Goal: Information Seeking & Learning: Learn about a topic

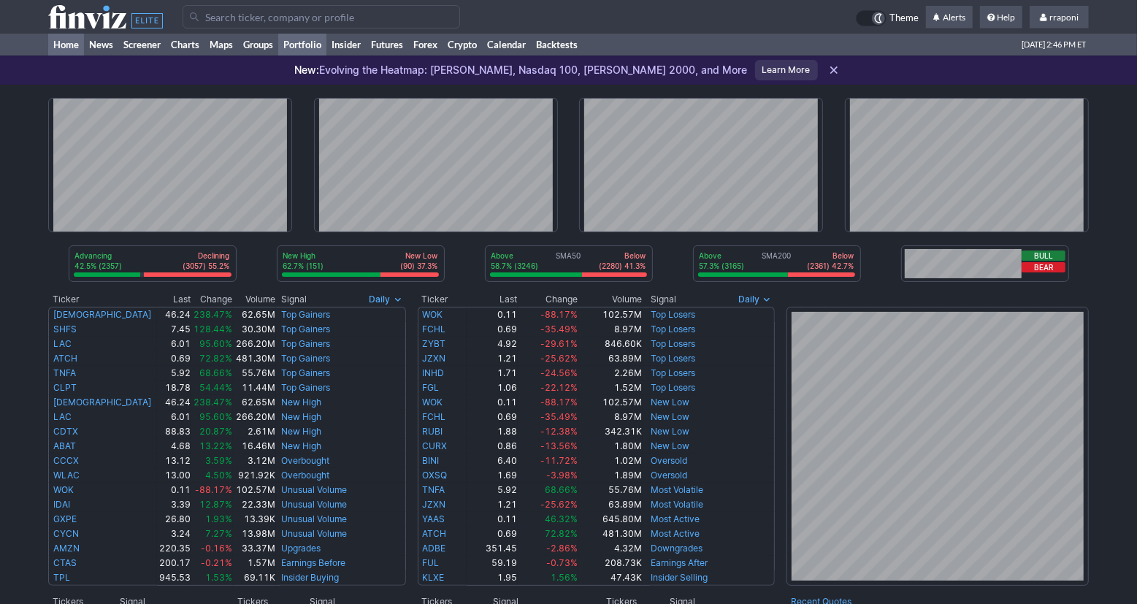
click at [316, 41] on link "Portfolio" at bounding box center [302, 45] width 48 height 22
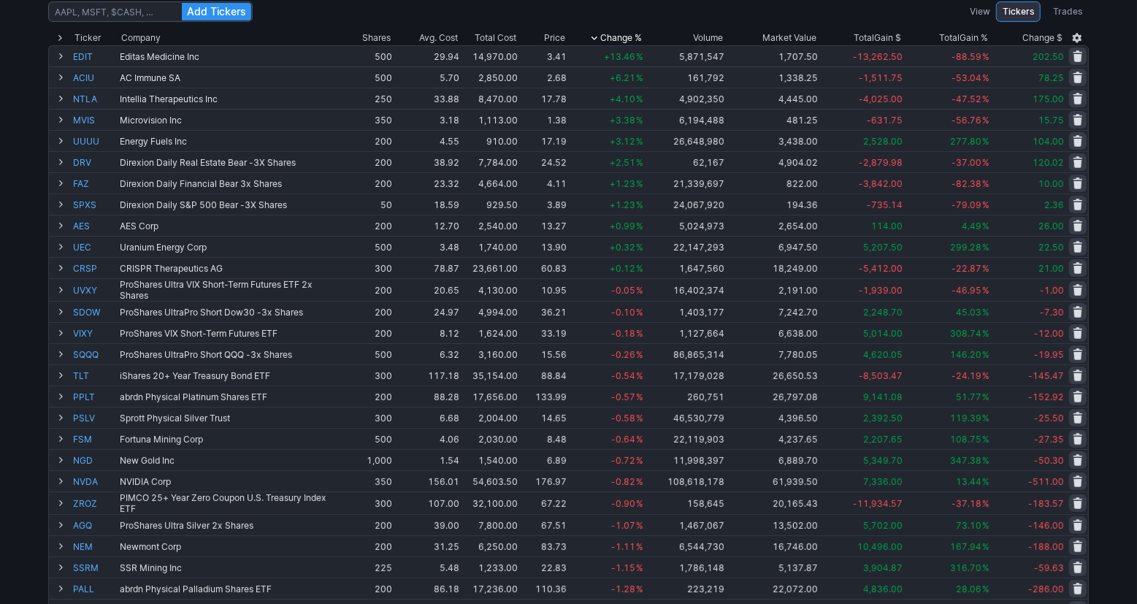
scroll to position [91, 0]
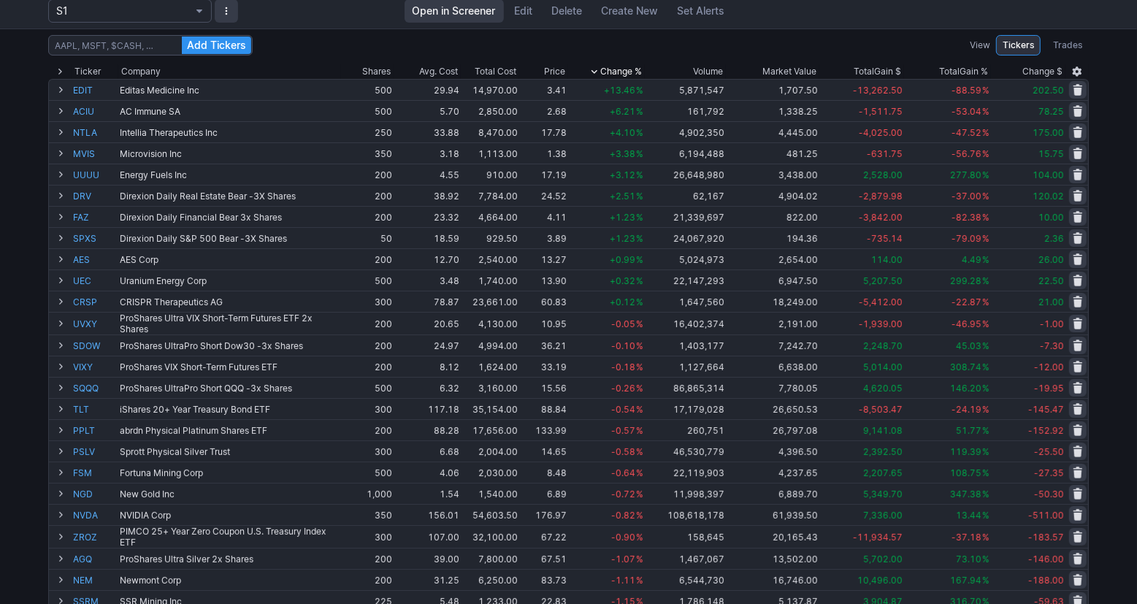
click at [1130, 195] on div "Add Tickers View Tickers Trades Ticker Company Shares Avg. Cost Total Cost Pric…" at bounding box center [568, 490] width 1137 height 925
click at [1127, 204] on div "Add Tickers View Tickers Trades Ticker Company Shares Avg. Cost Total Cost Pric…" at bounding box center [568, 490] width 1137 height 925
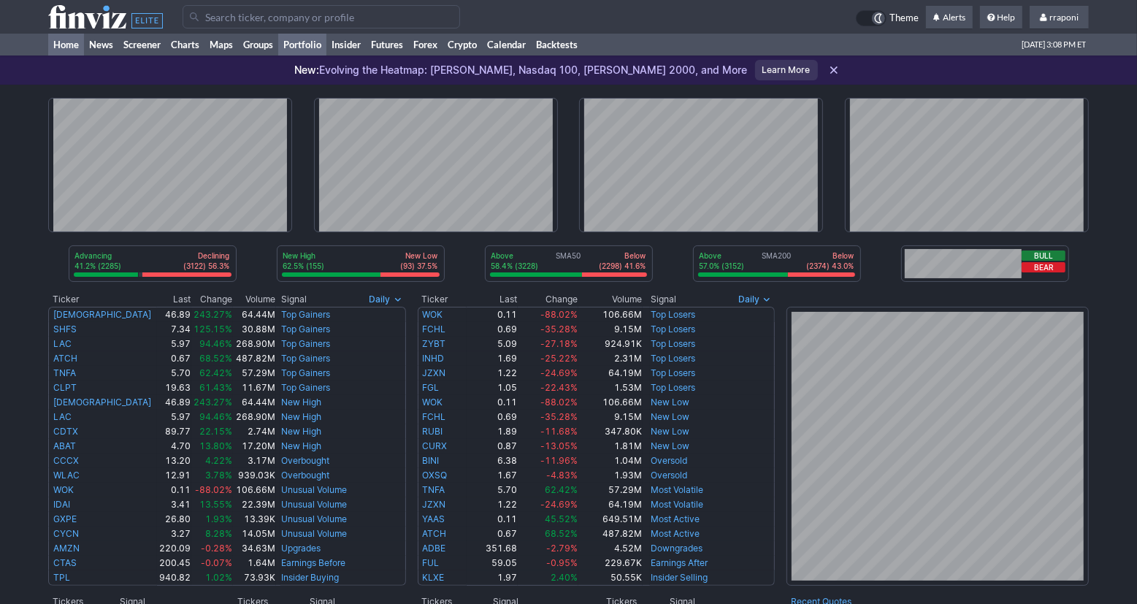
click at [320, 52] on link "Portfolio" at bounding box center [302, 45] width 48 height 22
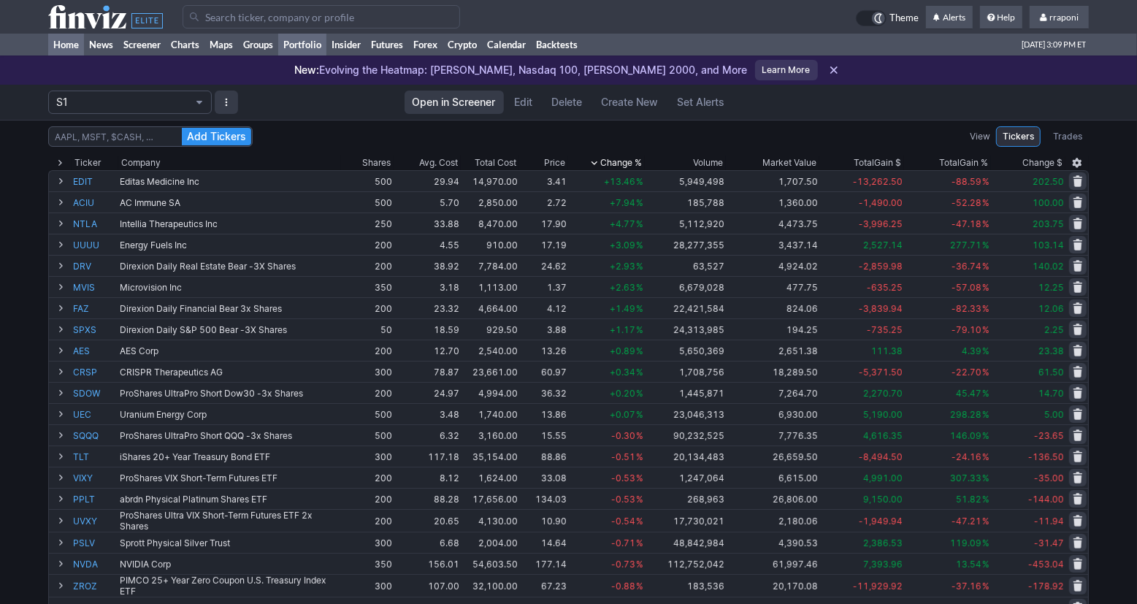
click at [76, 48] on link "Home" at bounding box center [66, 45] width 36 height 22
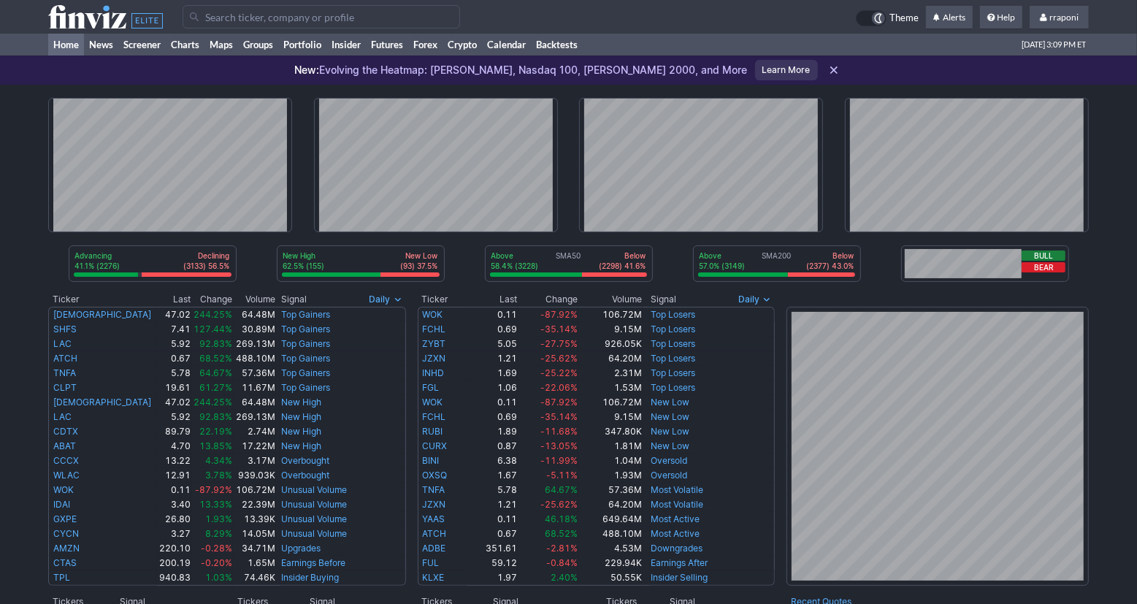
scroll to position [287, 0]
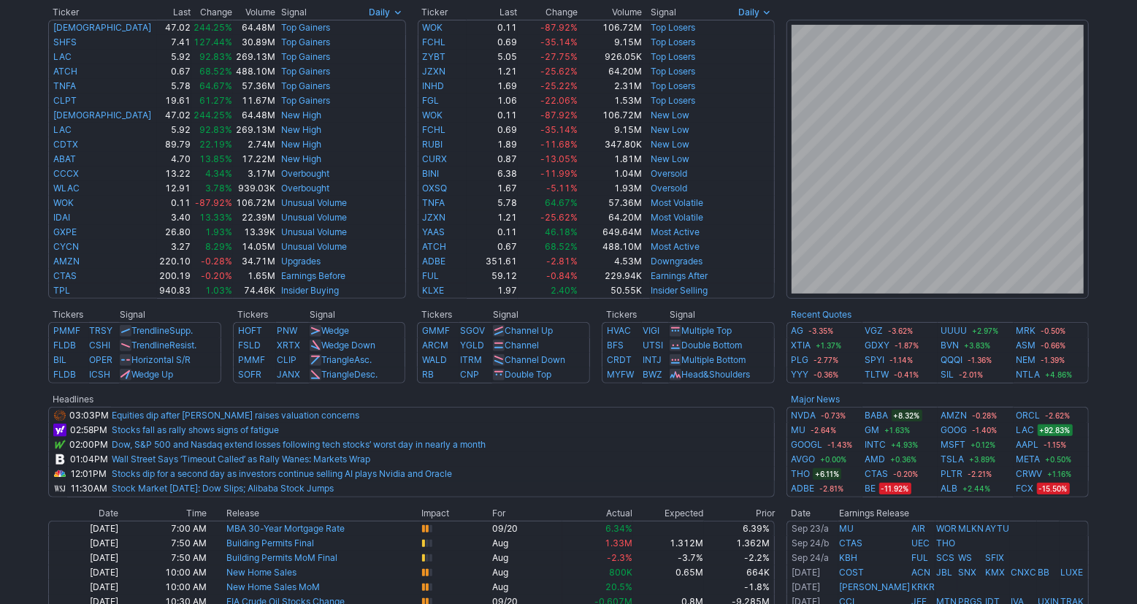
click at [1120, 430] on div "Advancing 41.1% (2276) Declining (3133) 56.5% New High 62.5% (155) New Low (93)…" at bounding box center [568, 333] width 1137 height 1071
click at [1112, 485] on div "Advancing 41.1% (2276) Declining (3133) 56.5% New High 62.5% (155) New Low (93)…" at bounding box center [568, 333] width 1137 height 1071
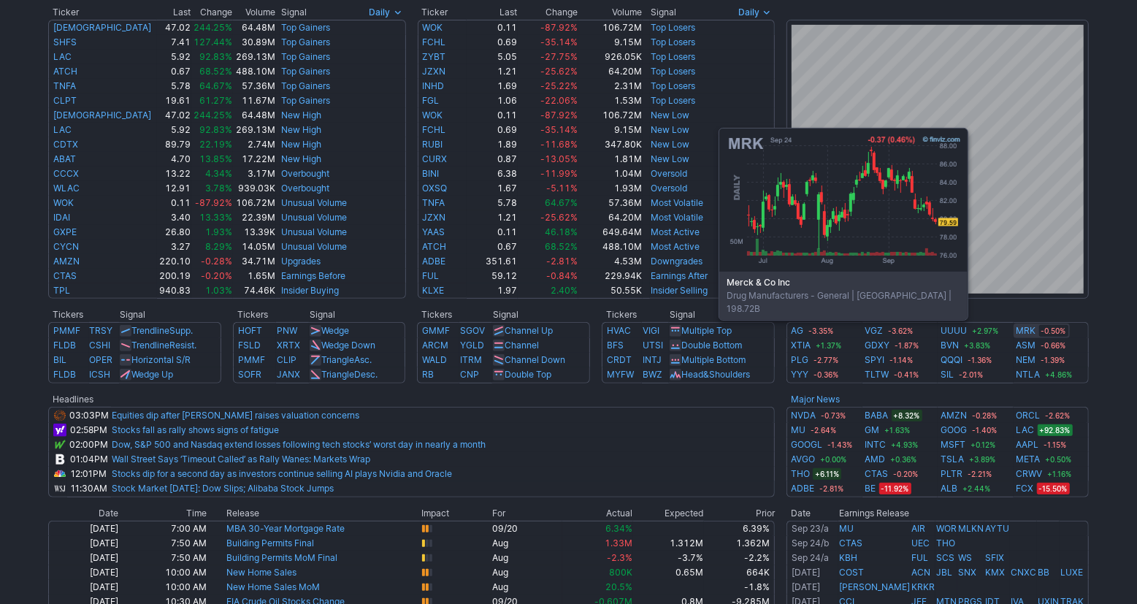
click at [1032, 328] on link "MRK" at bounding box center [1027, 331] width 20 height 15
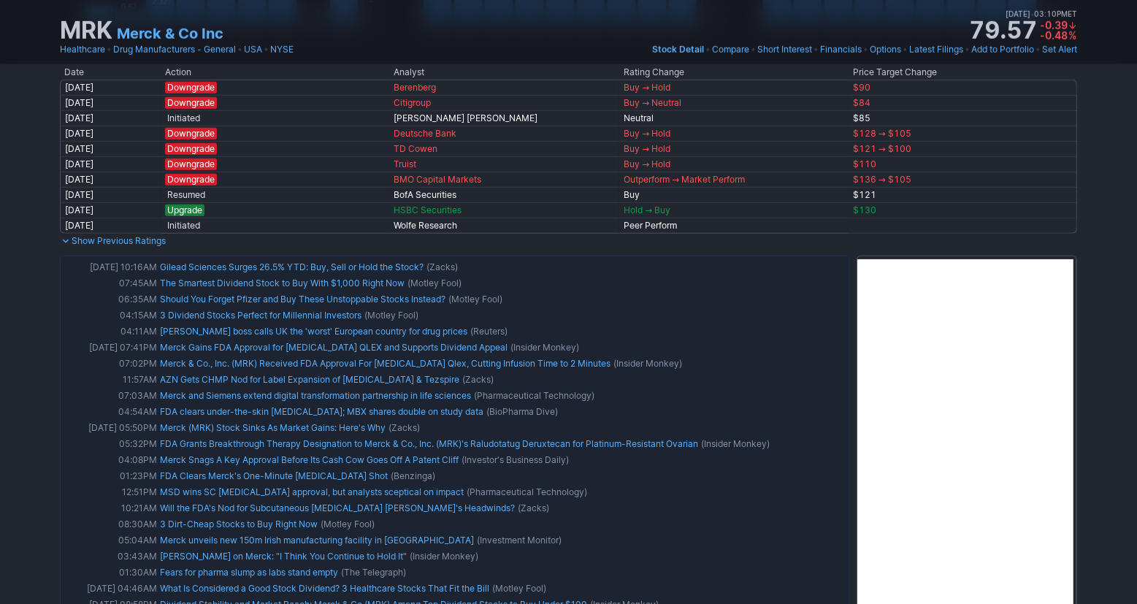
scroll to position [922, 0]
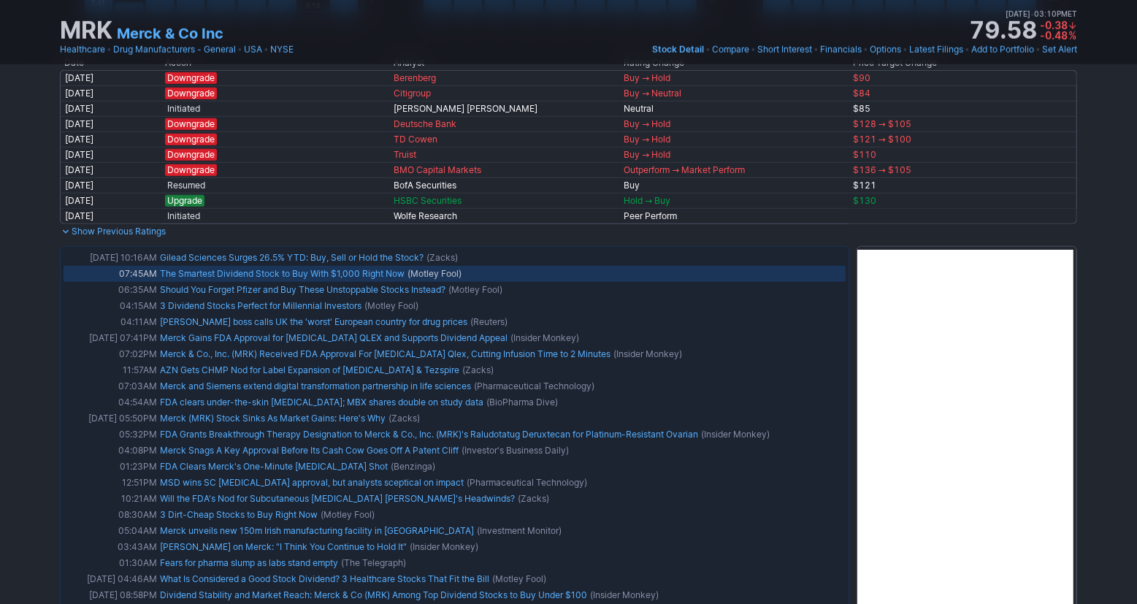
click at [403, 275] on link "The Smartest Dividend Stock to Buy With $1,000 Right Now" at bounding box center [282, 273] width 245 height 11
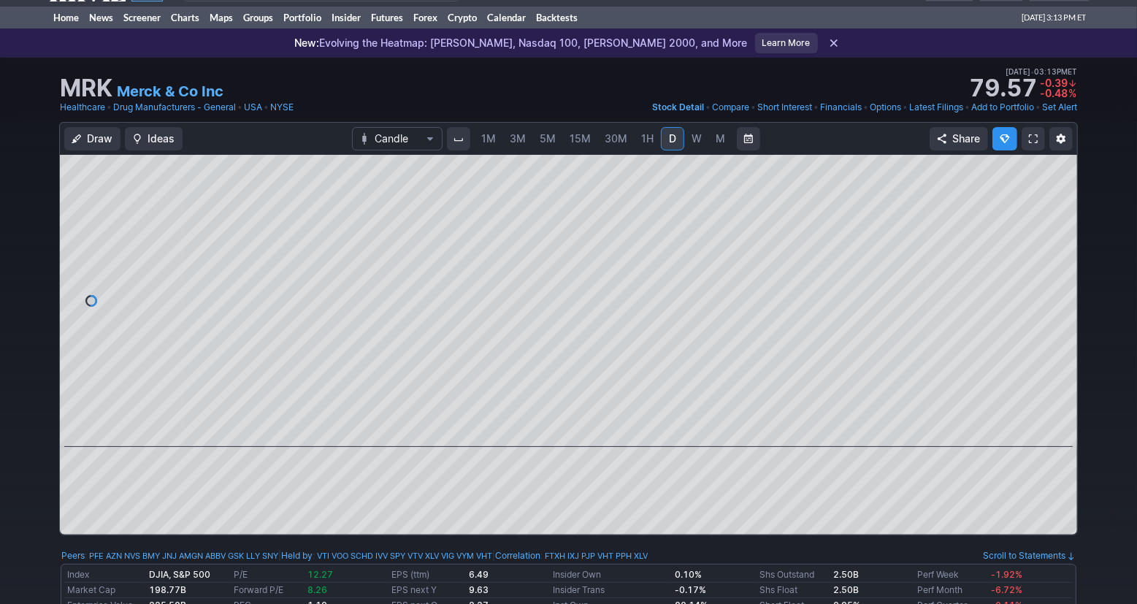
scroll to position [0, 0]
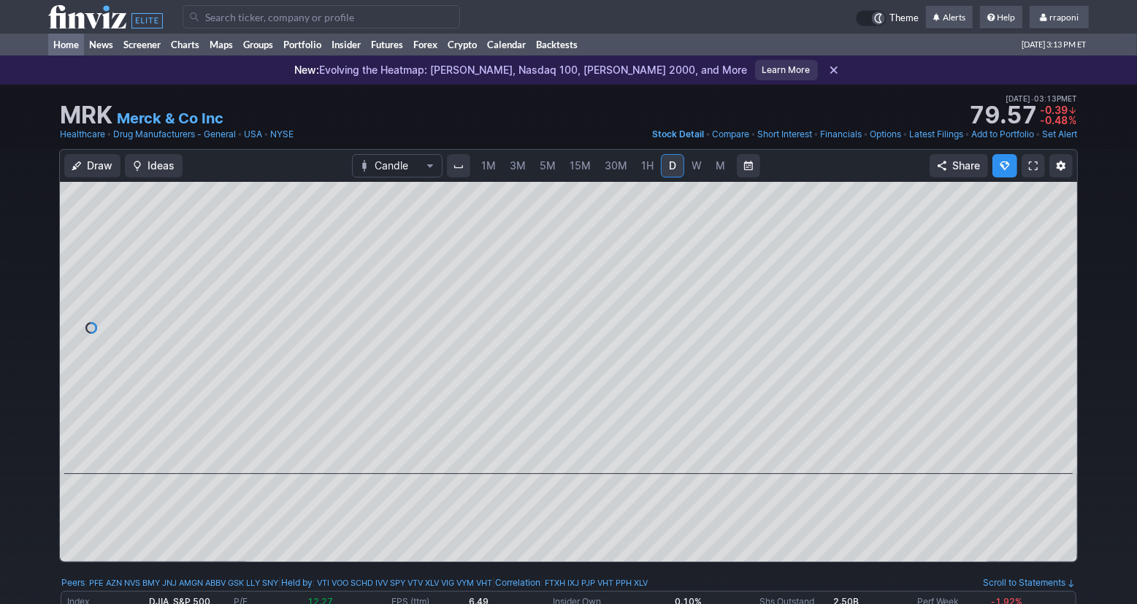
click at [78, 43] on link "Home" at bounding box center [66, 45] width 36 height 22
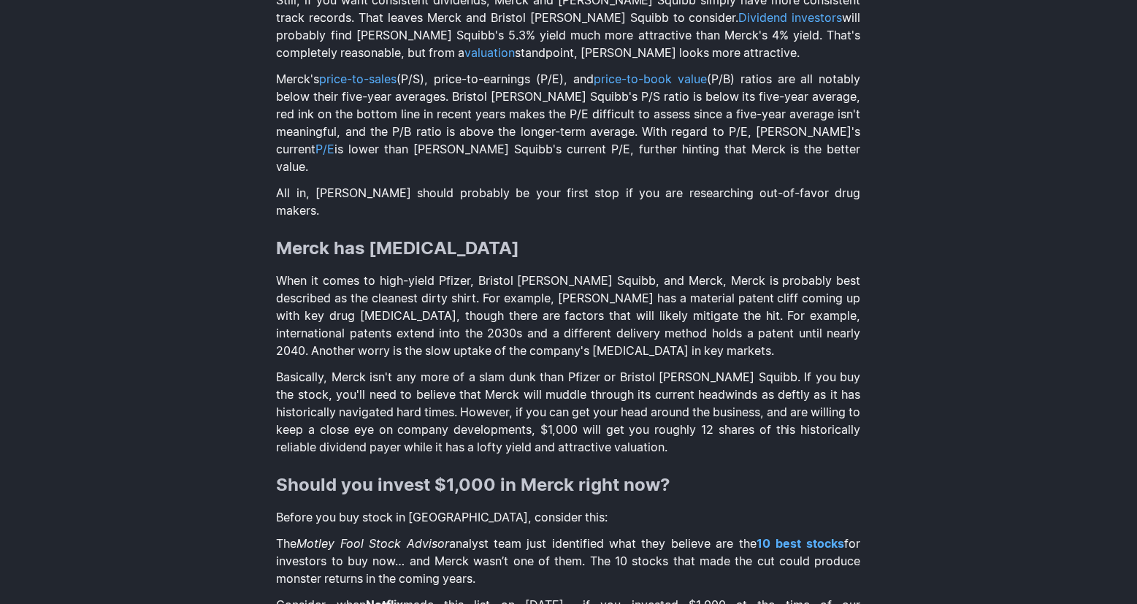
scroll to position [2568, 0]
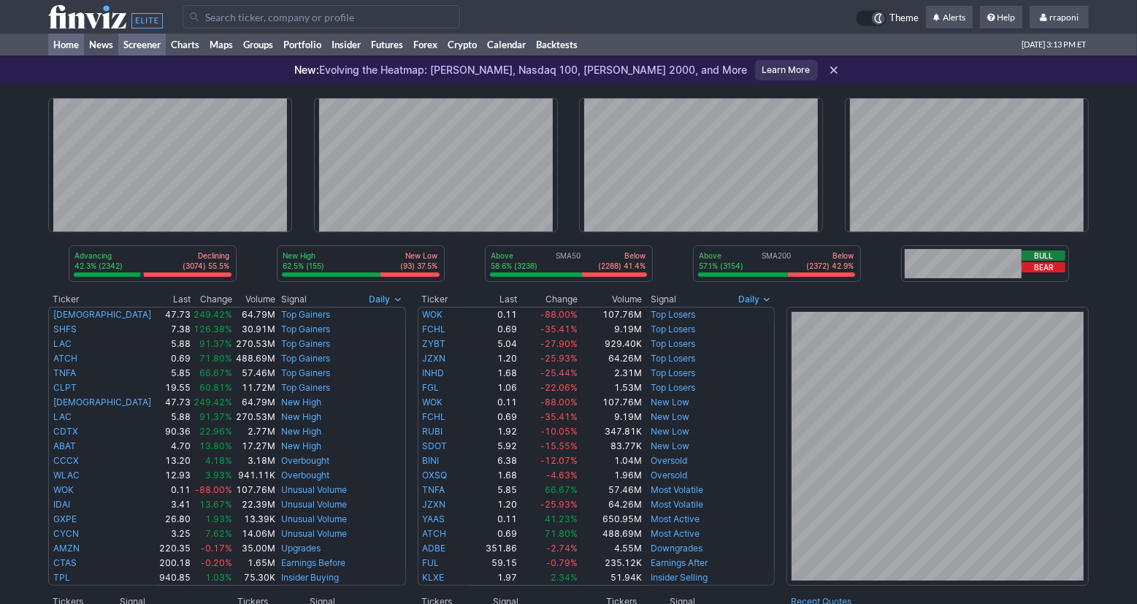
click at [151, 45] on link "Screener" at bounding box center [141, 45] width 47 height 22
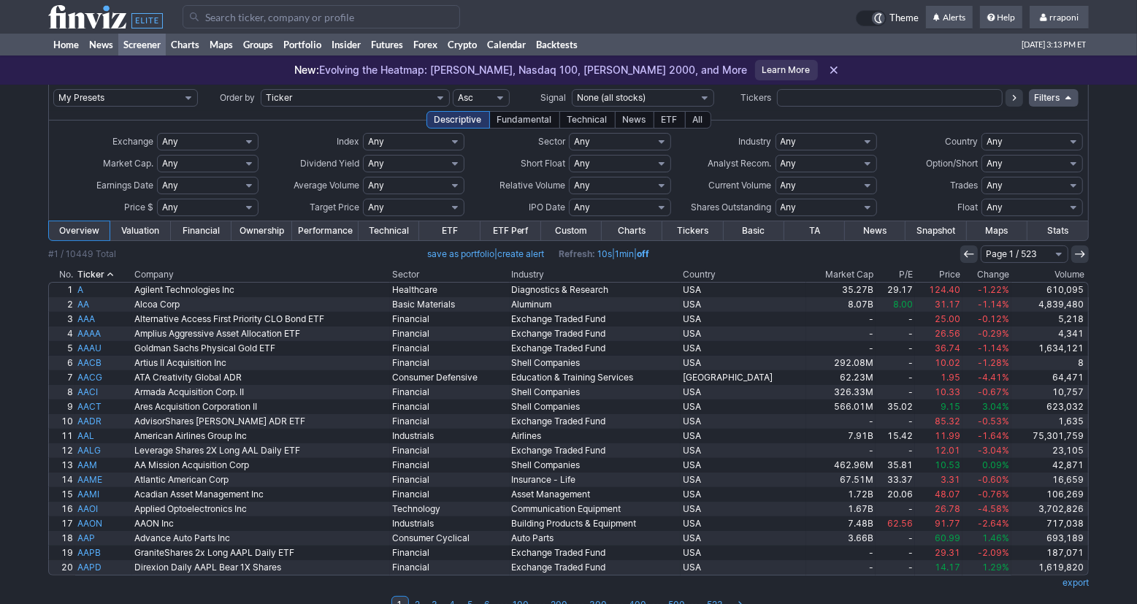
click at [786, 93] on input "text" at bounding box center [890, 98] width 226 height 18
type input "fcx"
click at [1015, 103] on icon at bounding box center [1015, 98] width 12 height 12
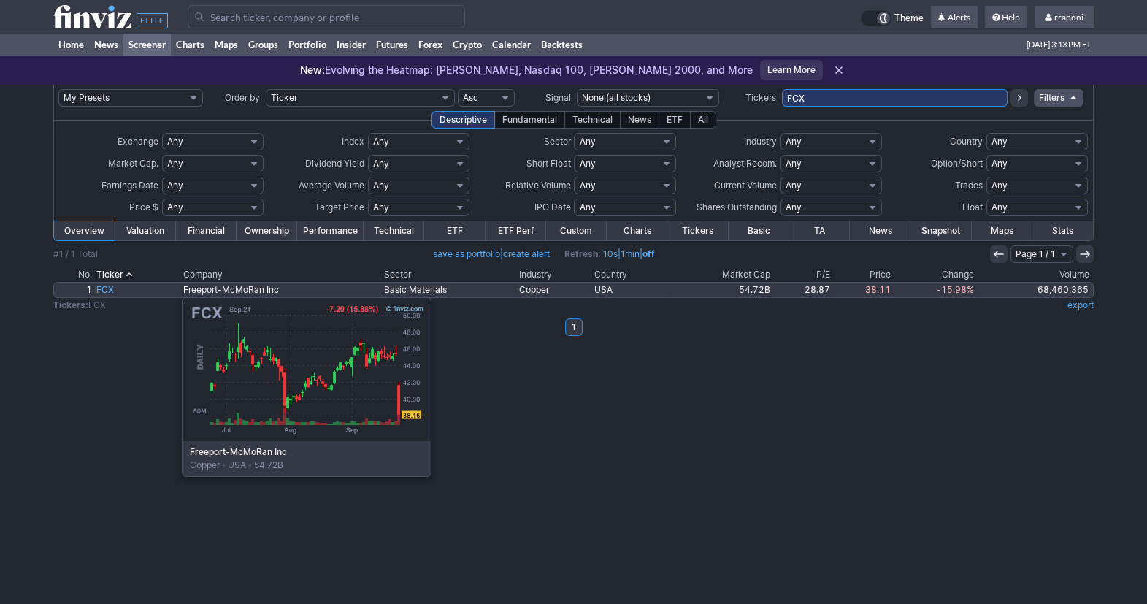
click at [109, 290] on link "FCX" at bounding box center [137, 290] width 87 height 15
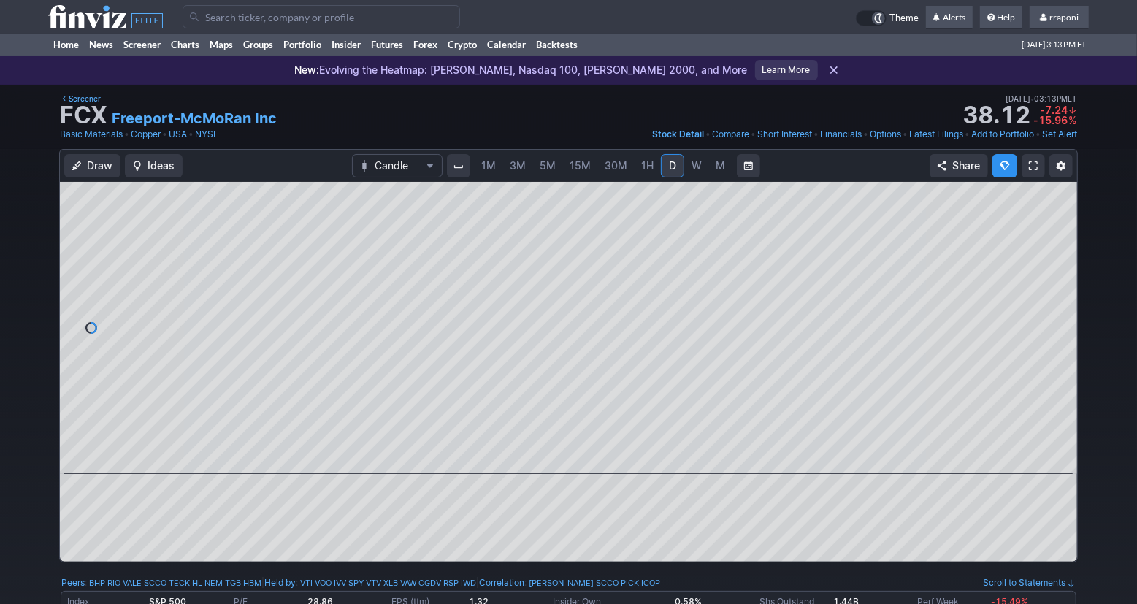
click at [695, 163] on span "W" at bounding box center [697, 165] width 10 height 12
click at [150, 47] on link "Screener" at bounding box center [141, 45] width 47 height 22
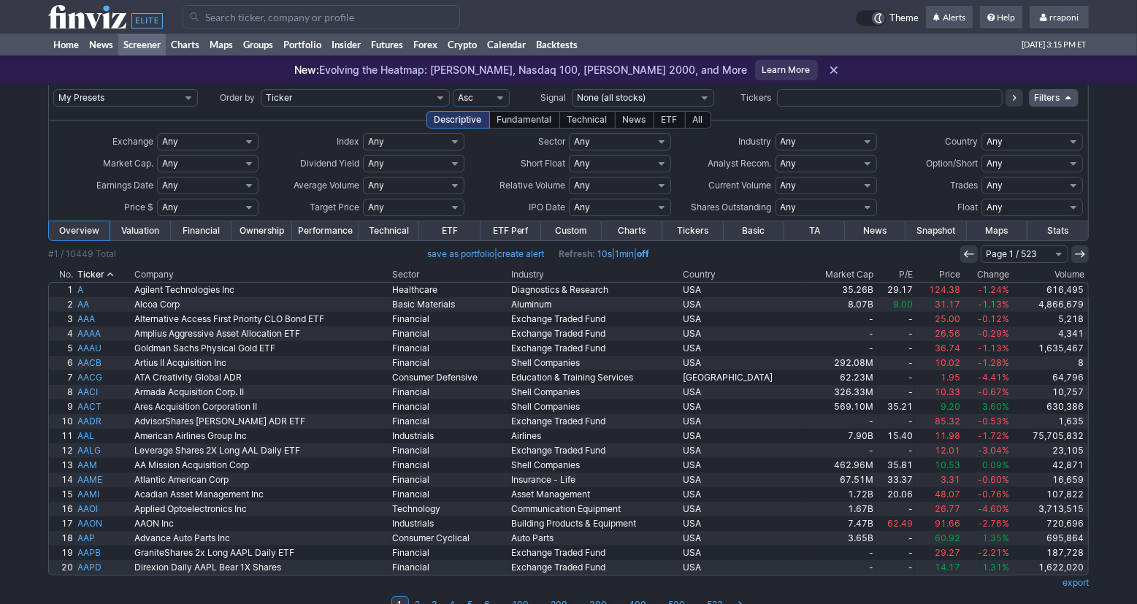
click at [1061, 275] on th "Volume" at bounding box center [1049, 274] width 77 height 15
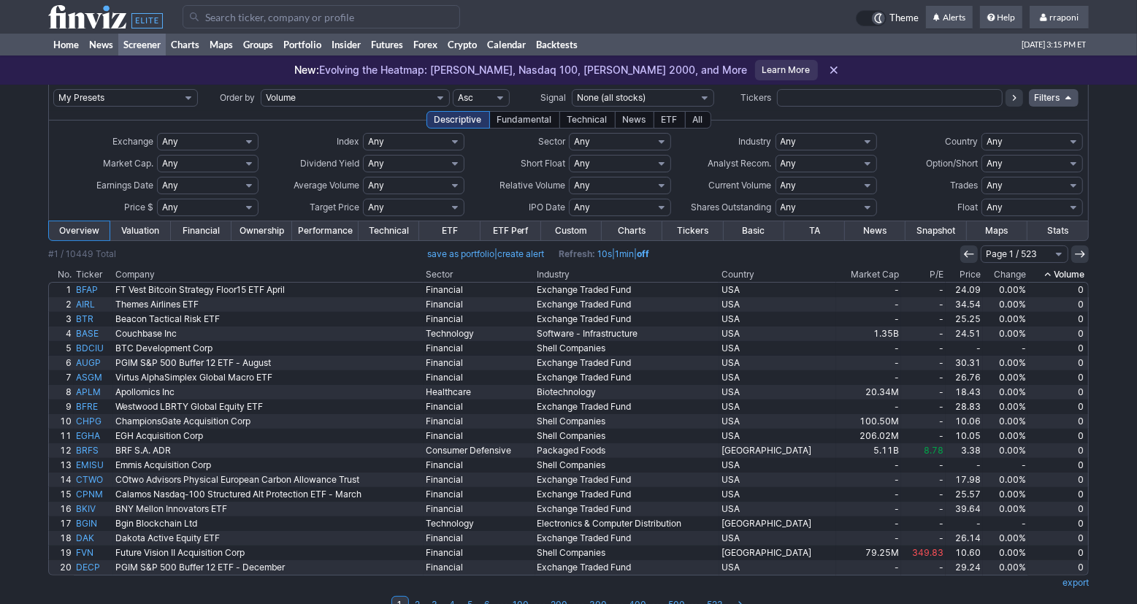
drag, startPoint x: 0, startPoint y: 0, endPoint x: 1063, endPoint y: 274, distance: 1098.0
click at [1063, 274] on th "Volume" at bounding box center [1058, 274] width 61 height 15
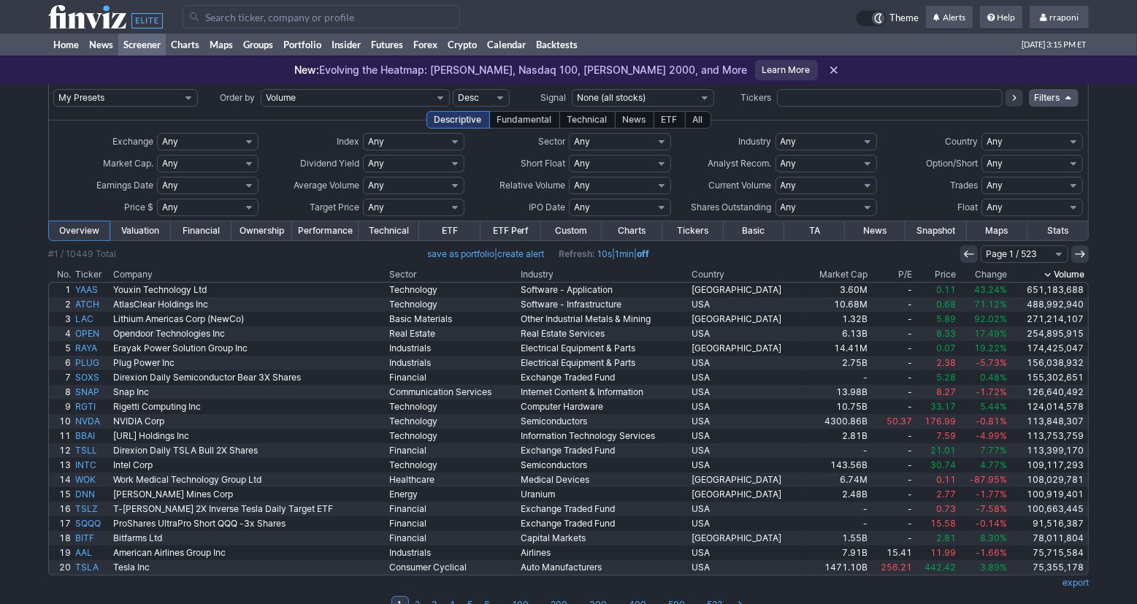
click at [1118, 352] on div "My Presets -Save Screen -Edit Screens s: p3 s: p2 s: p1 p: S1 Order by Ticker T…" at bounding box center [568, 357] width 1137 height 545
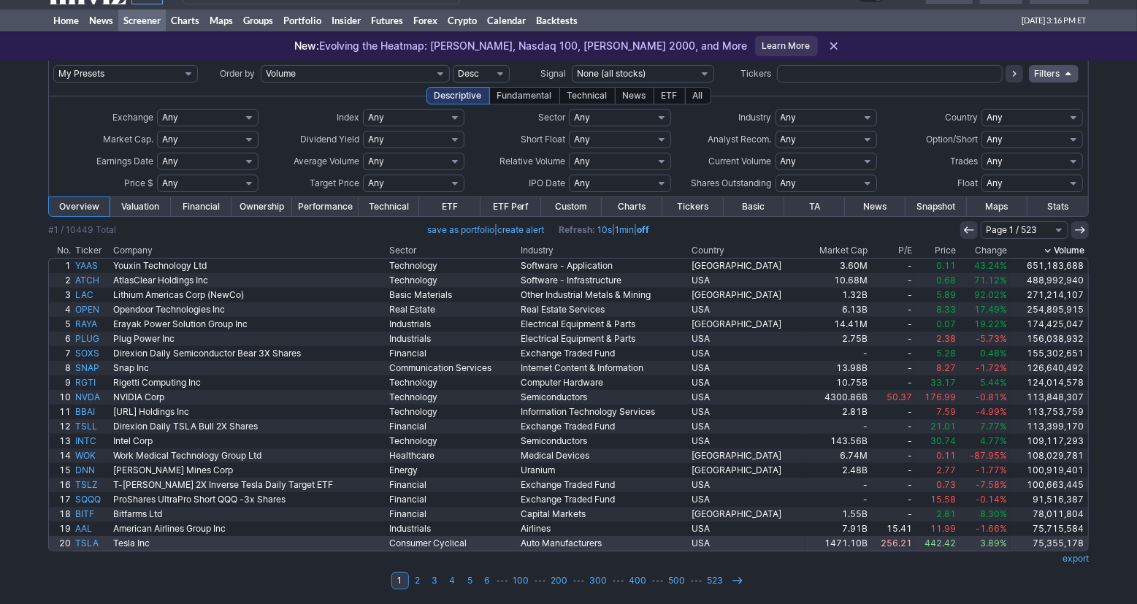
scroll to position [25, 0]
click at [421, 582] on link "2" at bounding box center [418, 580] width 18 height 18
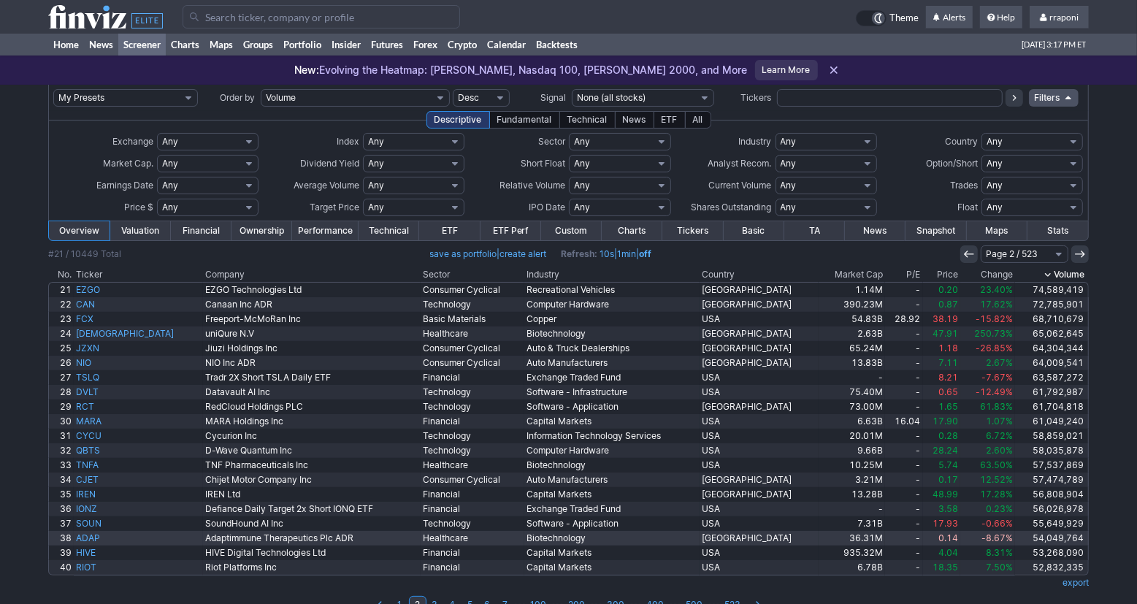
scroll to position [2, 0]
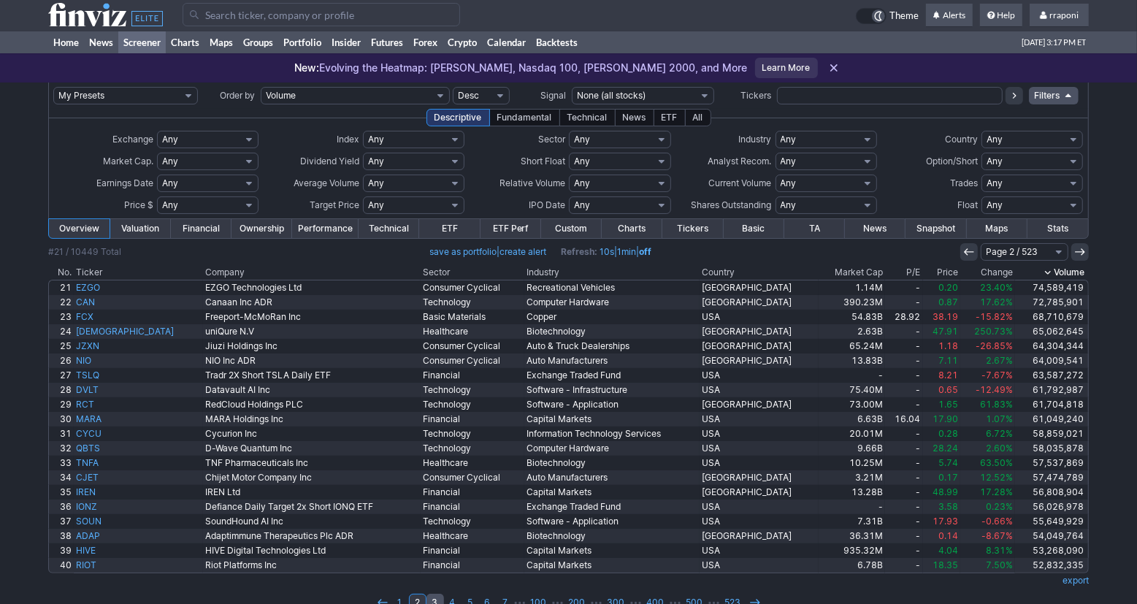
click at [436, 601] on link "3" at bounding box center [435, 603] width 18 height 18
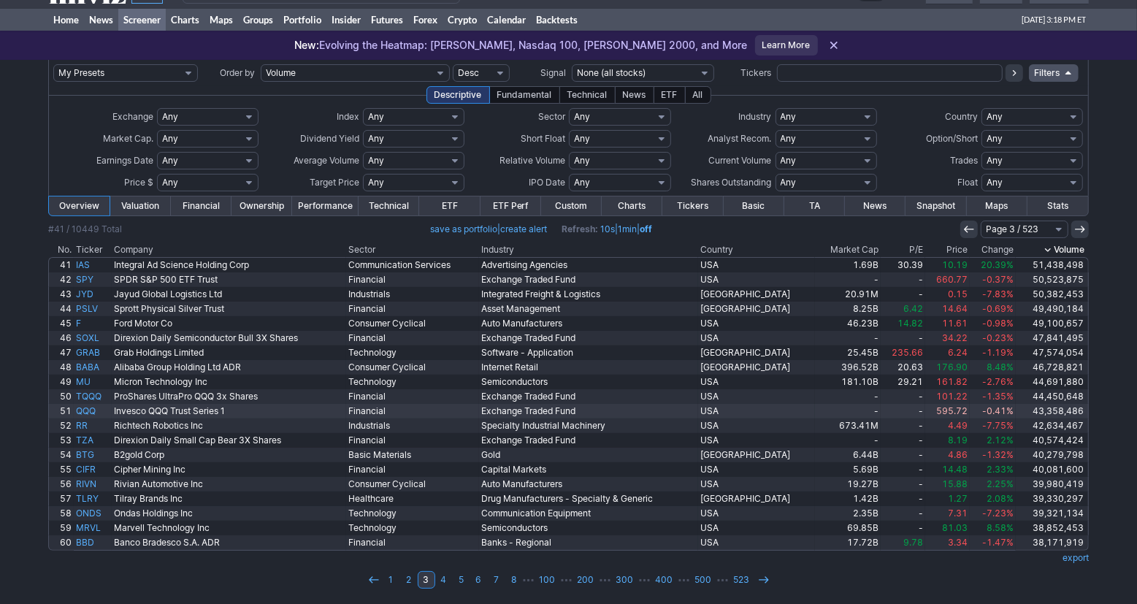
scroll to position [25, 0]
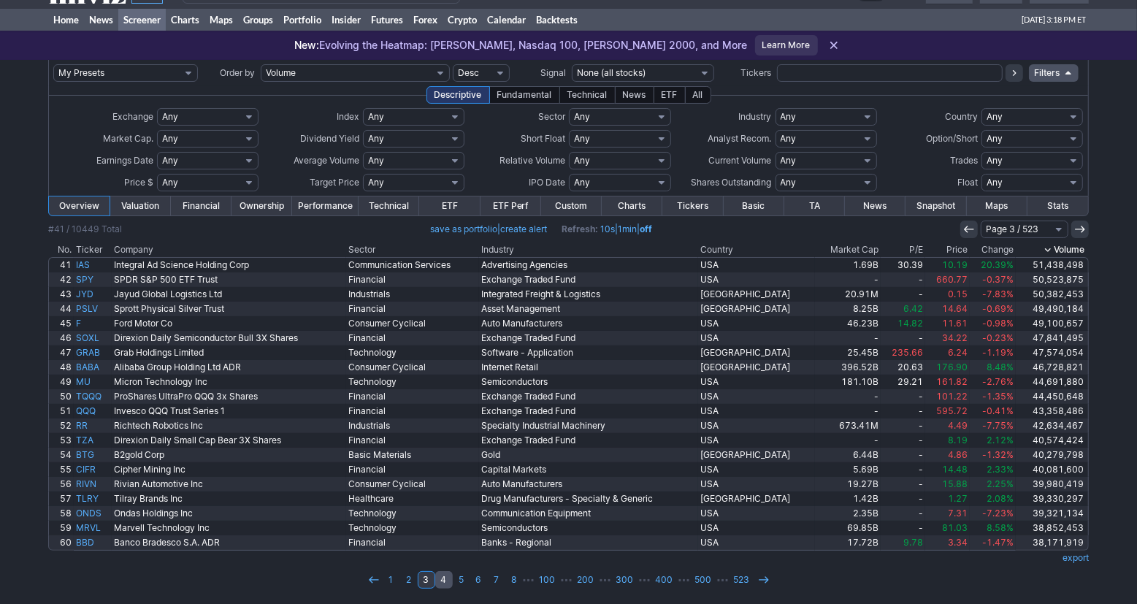
click at [447, 584] on link "4" at bounding box center [444, 580] width 18 height 18
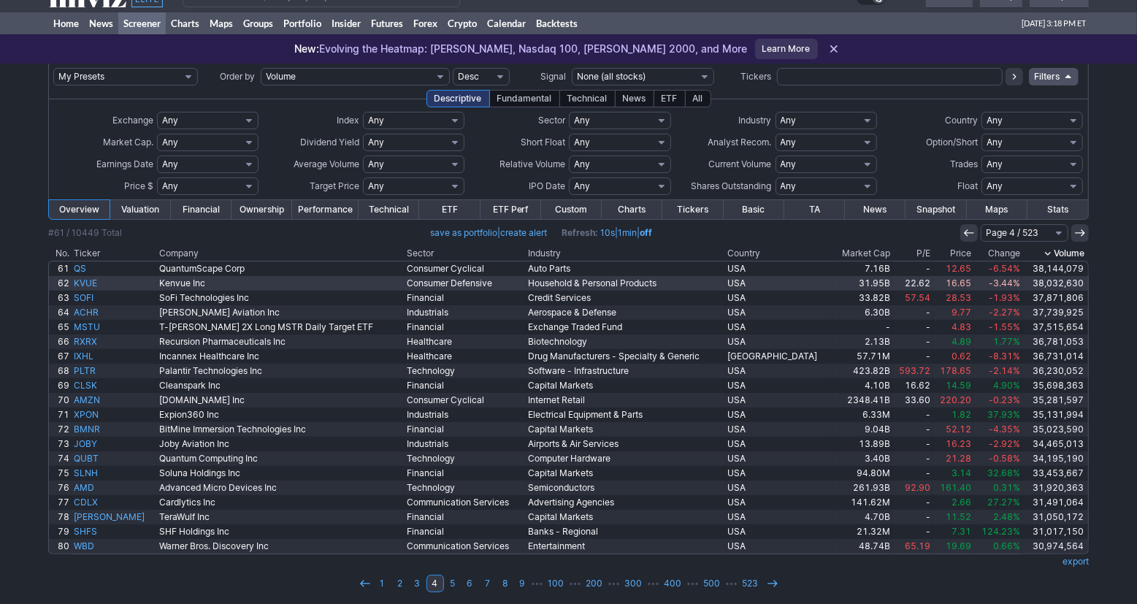
scroll to position [25, 0]
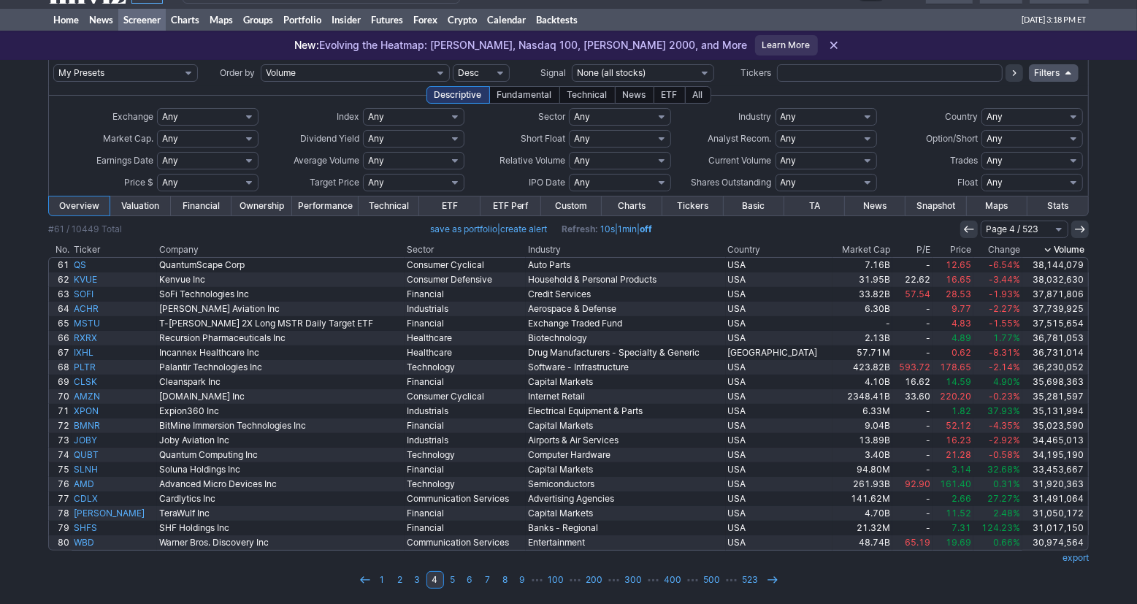
click at [310, 563] on td "export" at bounding box center [568, 558] width 1041 height 15
click at [454, 584] on link "5" at bounding box center [453, 580] width 18 height 18
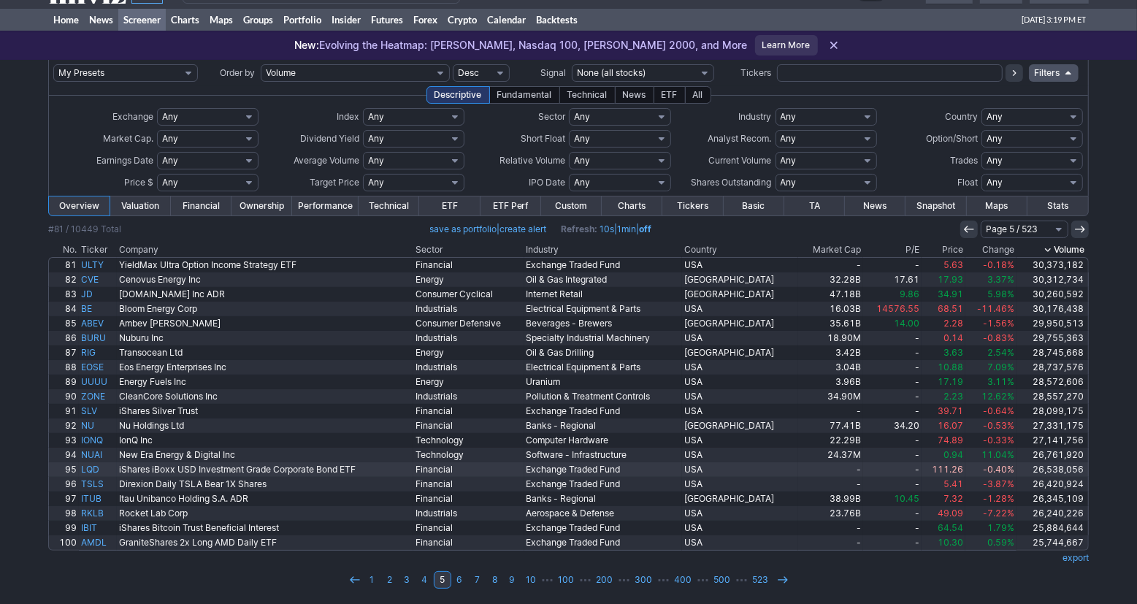
scroll to position [25, 0]
